Goal: Task Accomplishment & Management: Use online tool/utility

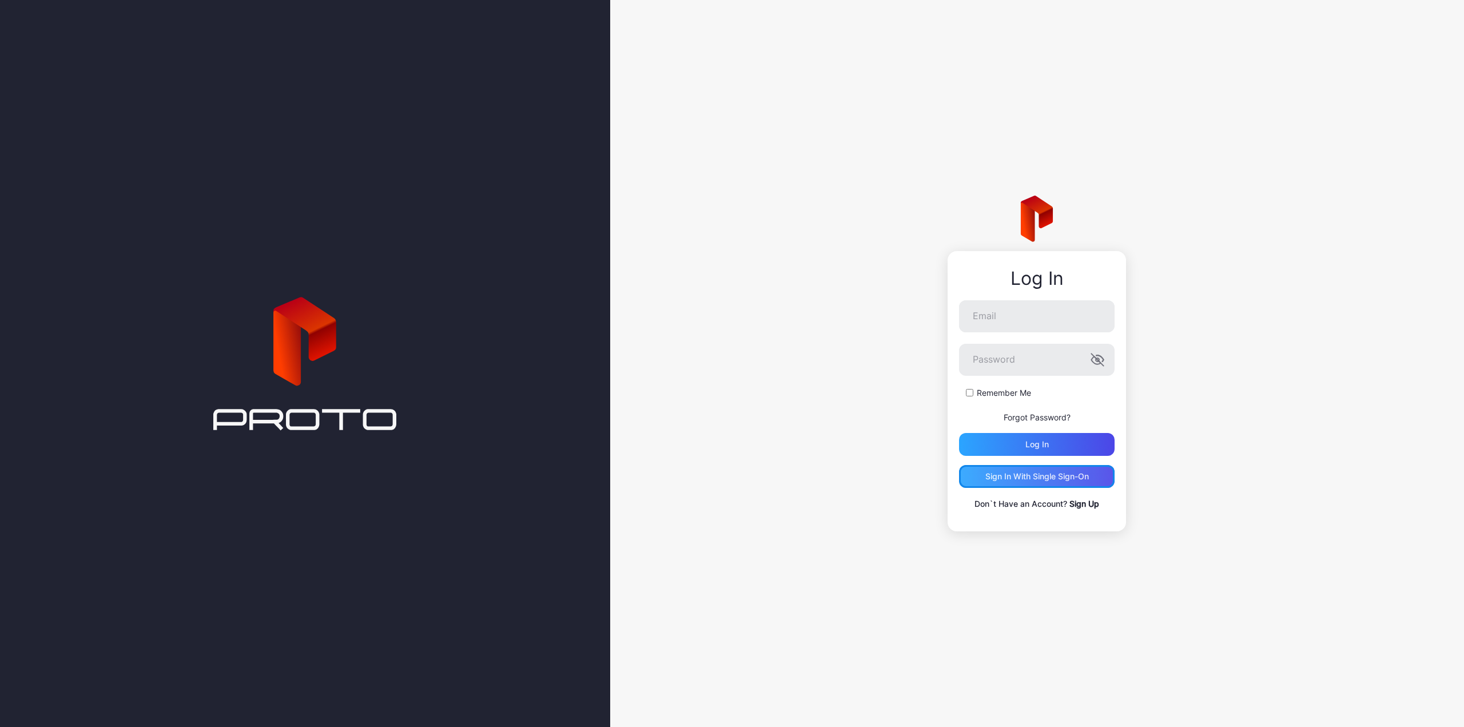
click at [1046, 469] on div "Sign in With Single Sign-On" at bounding box center [1037, 476] width 156 height 23
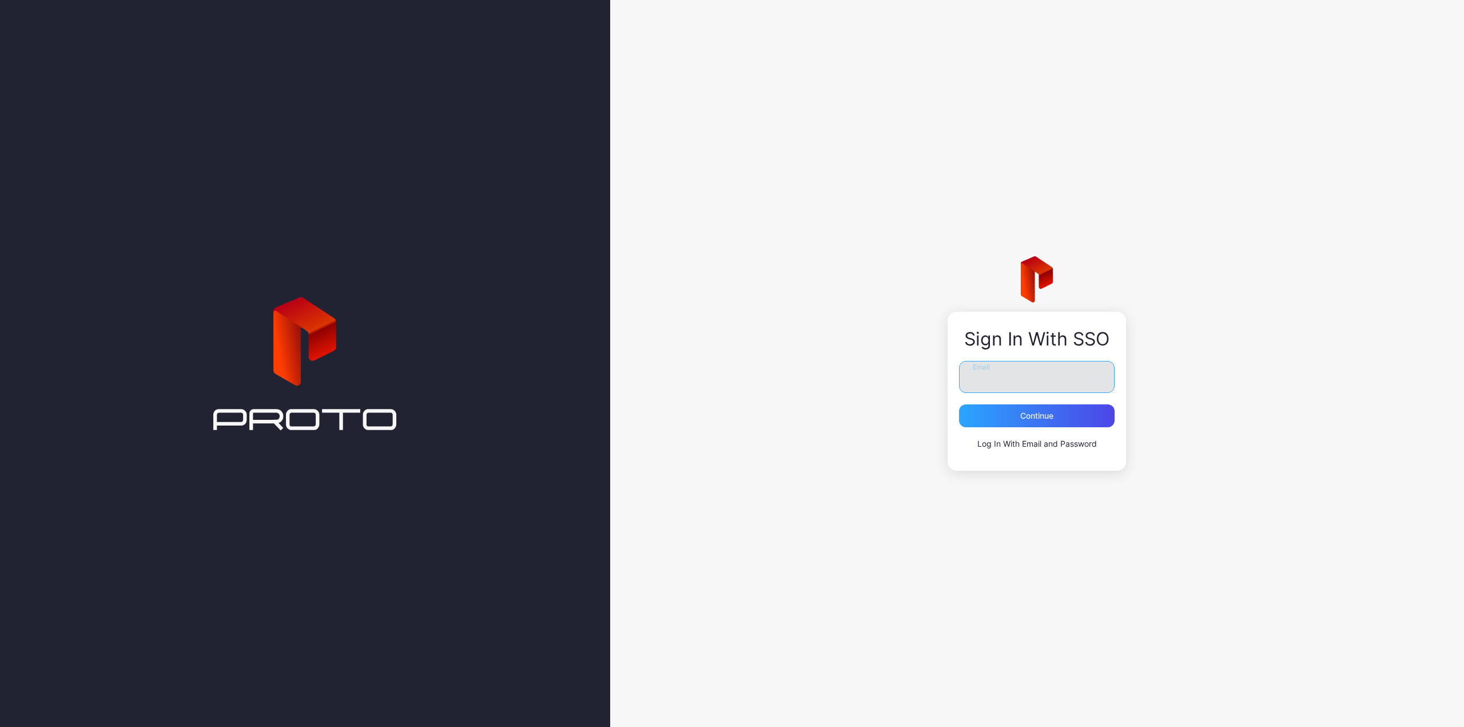
click at [1023, 383] on input "Email" at bounding box center [1037, 377] width 156 height 32
type input "**********"
click at [959, 404] on button "Continue" at bounding box center [1037, 415] width 156 height 23
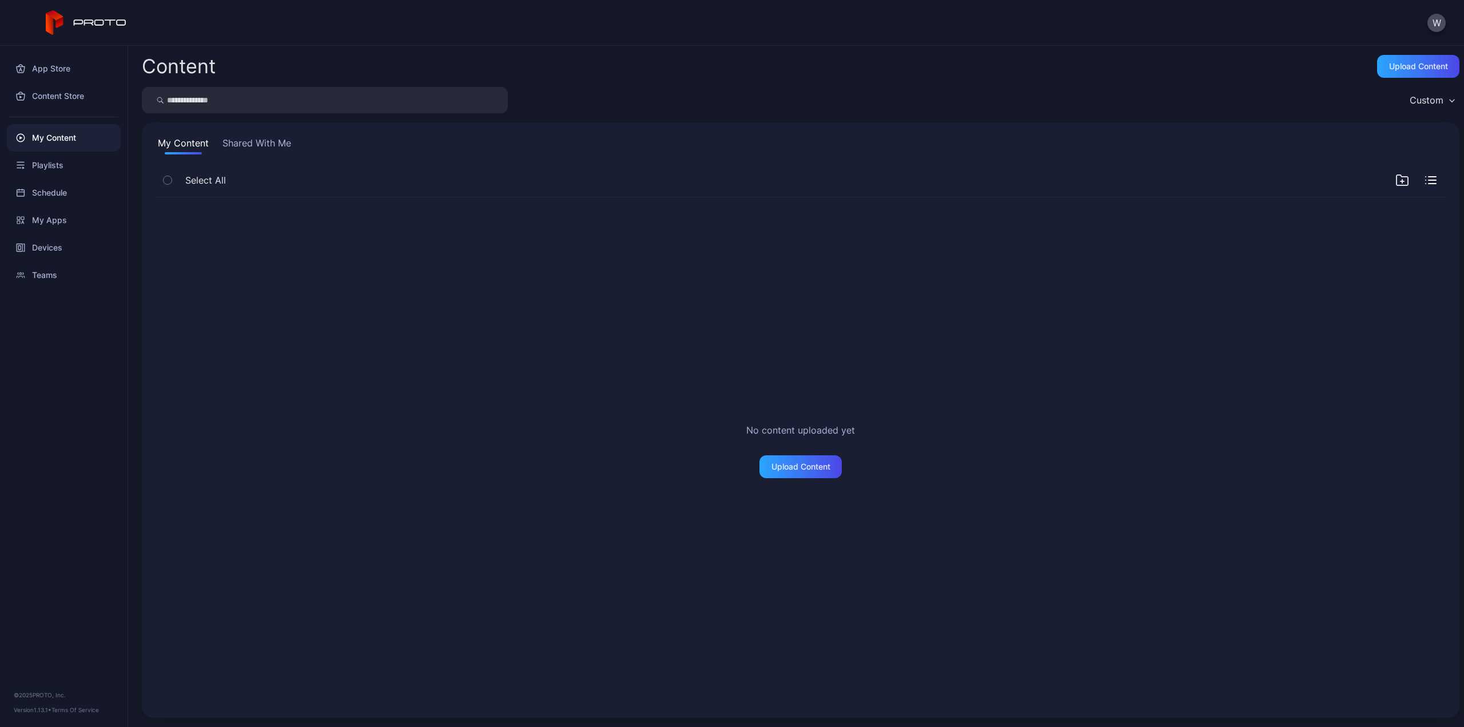
click at [246, 144] on button "Shared With Me" at bounding box center [256, 145] width 73 height 18
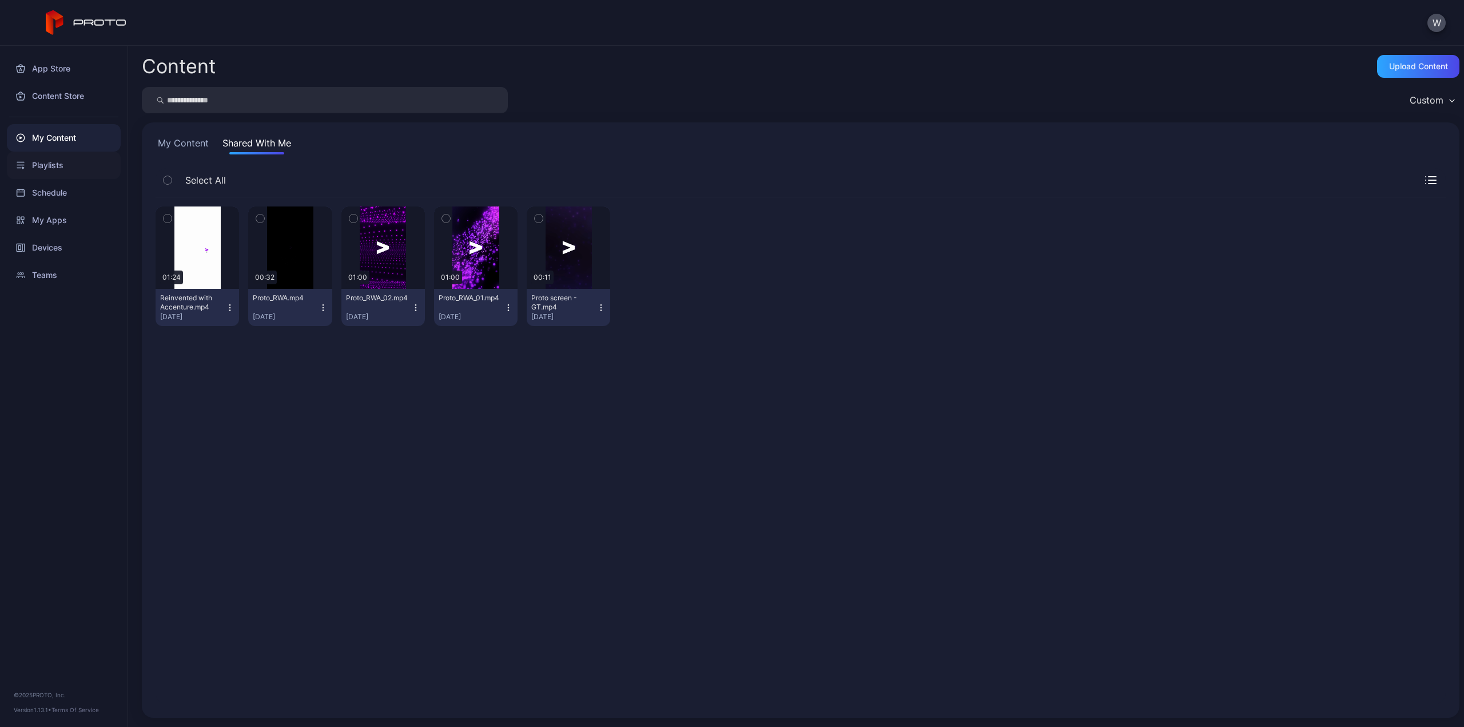
click at [74, 161] on div "Playlists" at bounding box center [64, 165] width 114 height 27
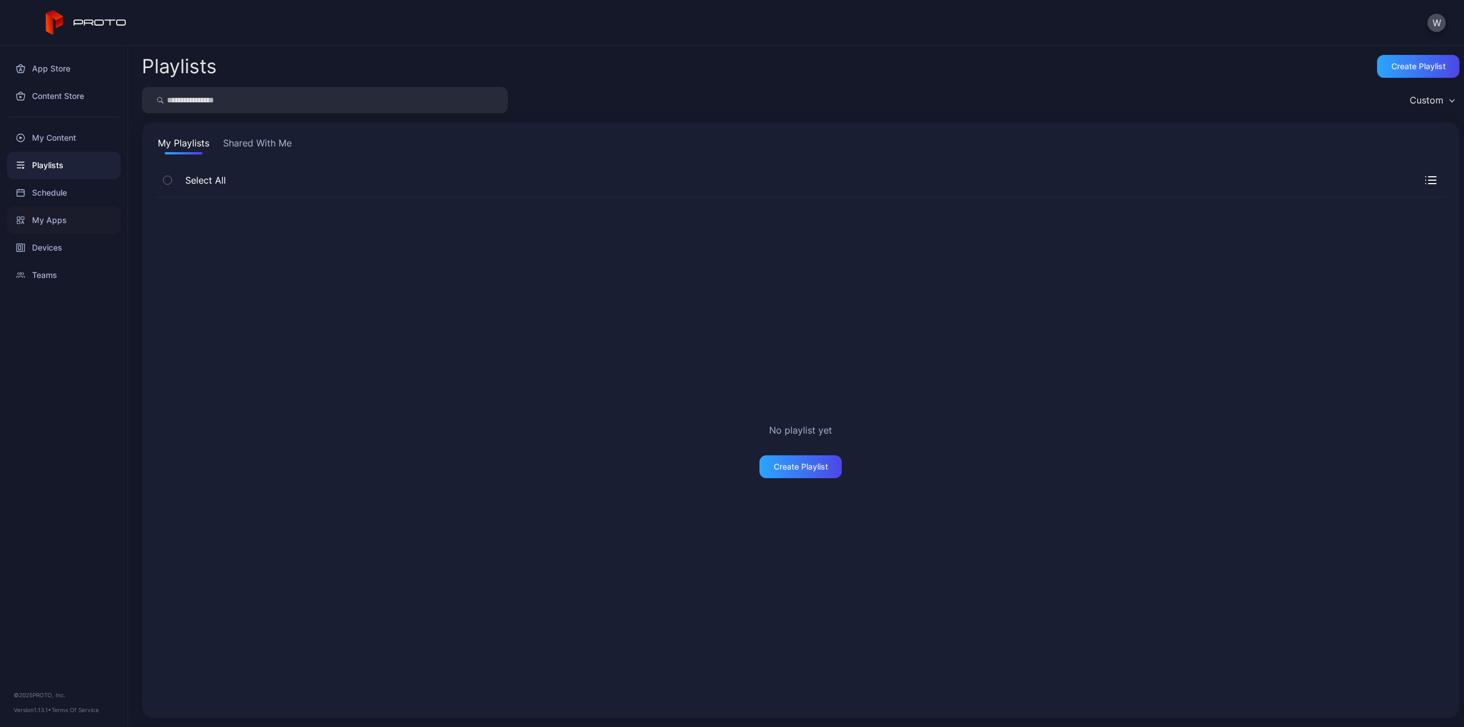
click at [61, 223] on div "My Apps" at bounding box center [64, 219] width 114 height 27
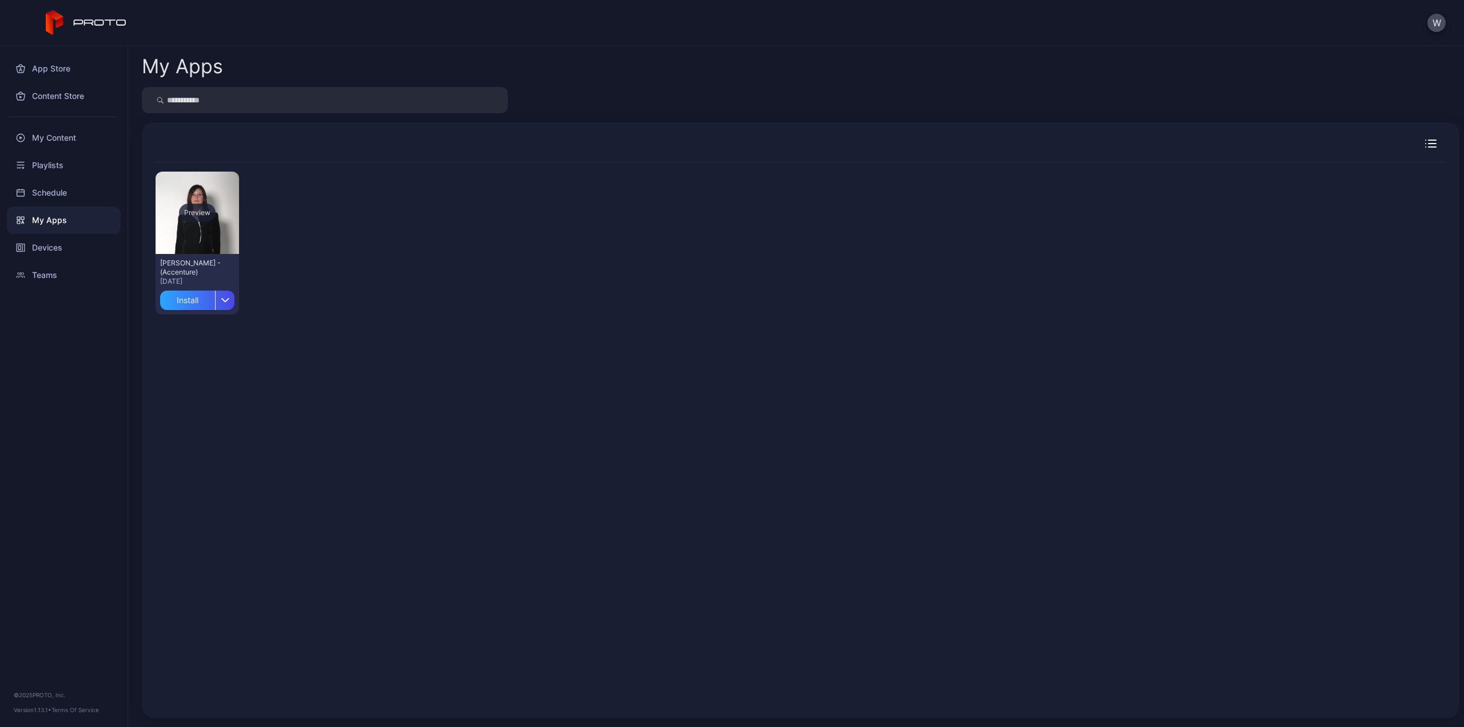
click at [204, 213] on div "Preview" at bounding box center [197, 213] width 37 height 18
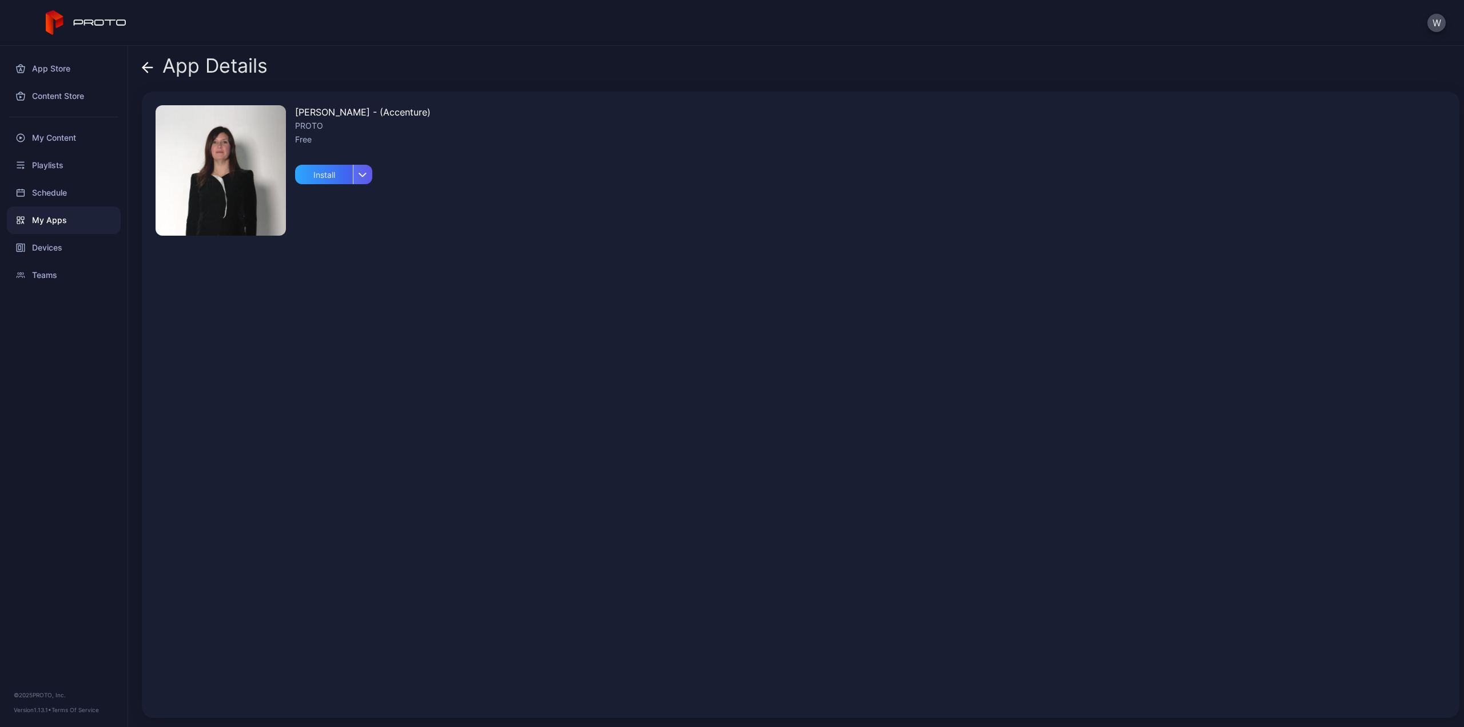
click at [361, 174] on icon "button" at bounding box center [363, 174] width 7 height 3
click at [226, 162] on img at bounding box center [221, 170] width 130 height 130
click at [320, 172] on div "Install" at bounding box center [324, 174] width 58 height 19
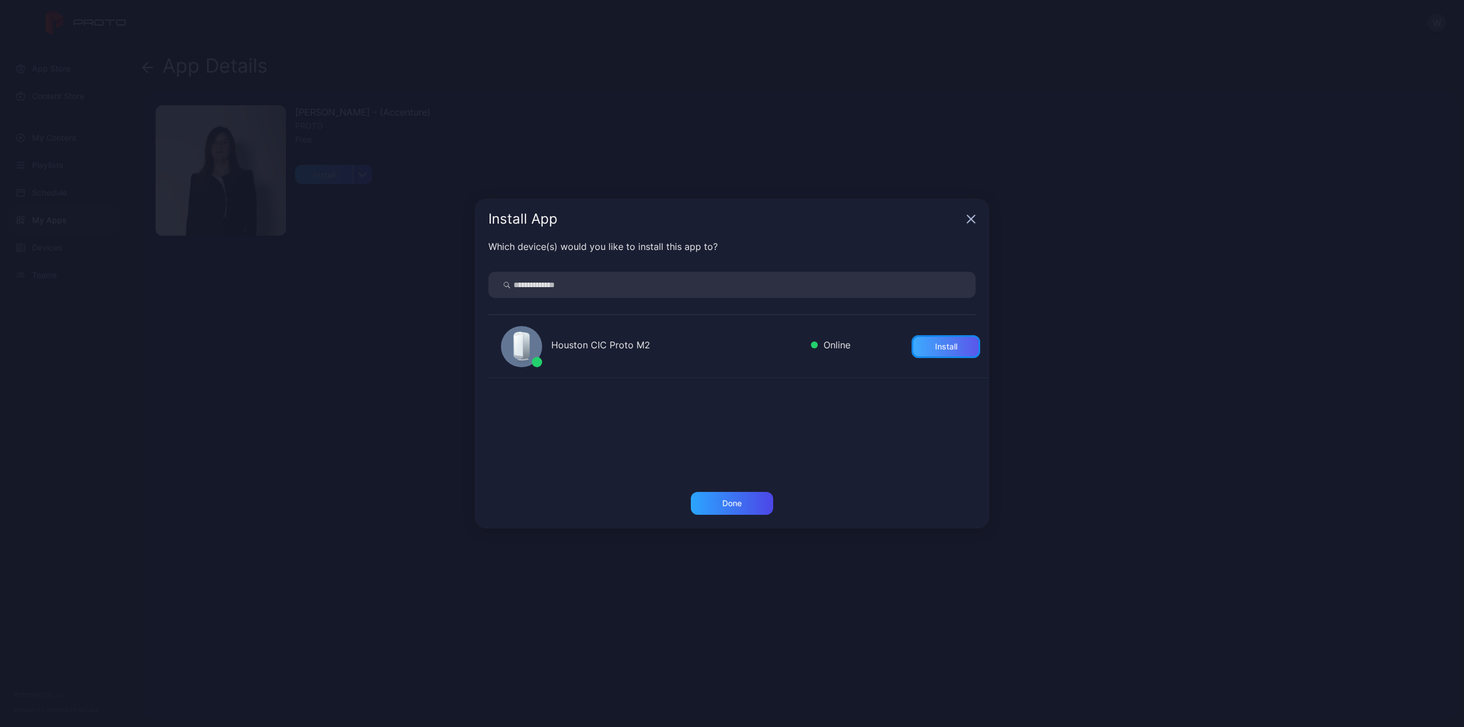
click at [938, 350] on div "Install" at bounding box center [946, 346] width 22 height 9
click at [754, 506] on div "Done" at bounding box center [732, 503] width 82 height 23
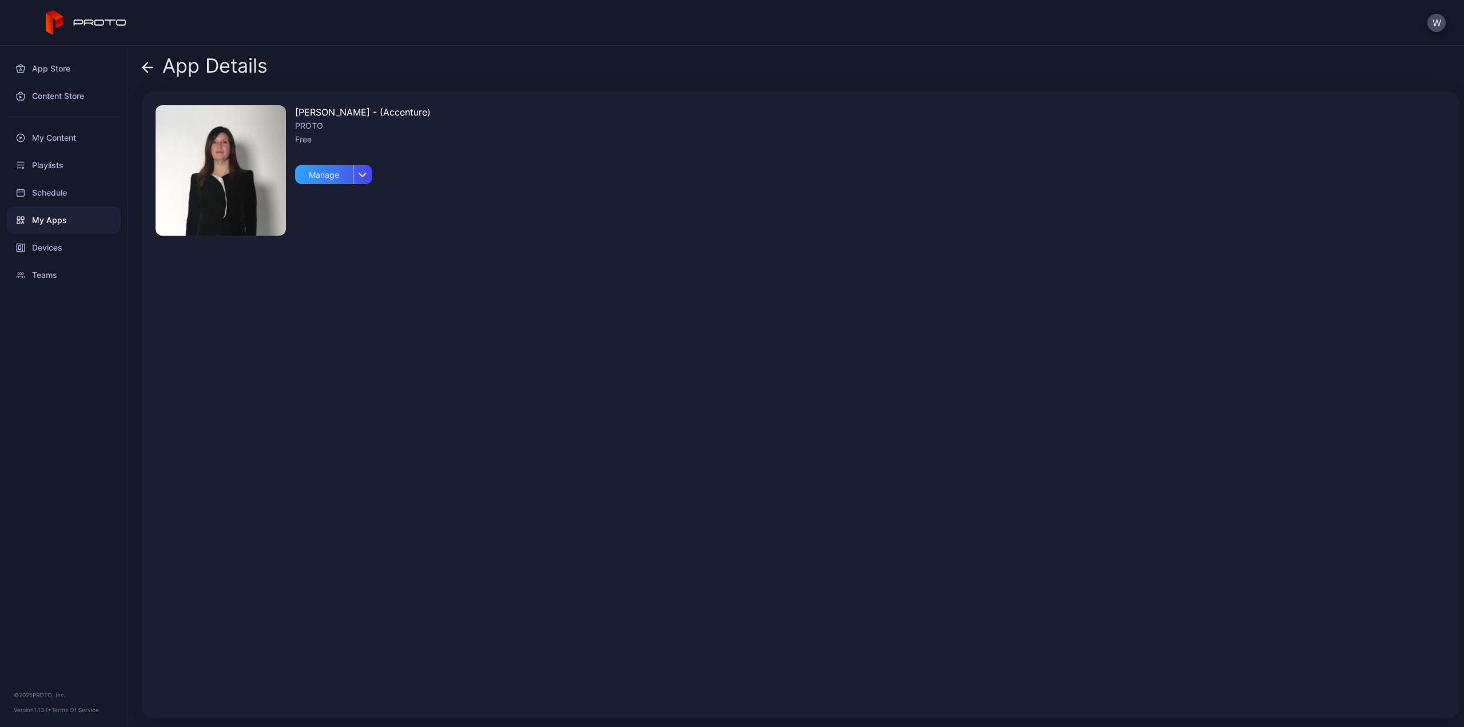
click at [220, 192] on img at bounding box center [221, 170] width 130 height 130
click at [359, 171] on div "button" at bounding box center [362, 174] width 19 height 19
click at [404, 166] on div "[PERSON_NAME] - (Accenture) PROTO Free Manage" at bounding box center [800, 404] width 1317 height 626
click at [309, 171] on div "Manage" at bounding box center [324, 174] width 58 height 19
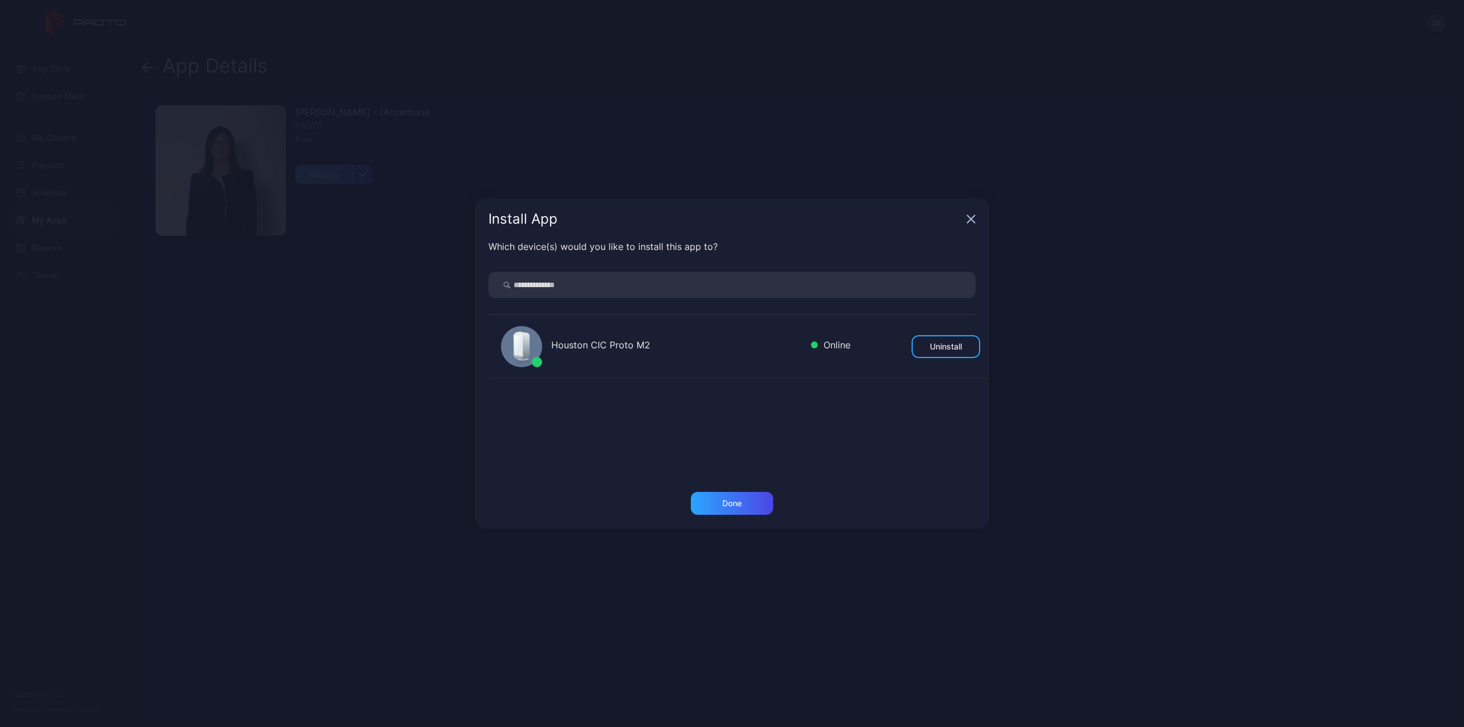
click at [968, 217] on icon "button" at bounding box center [970, 218] width 9 height 9
